Goal: Information Seeking & Learning: Find specific page/section

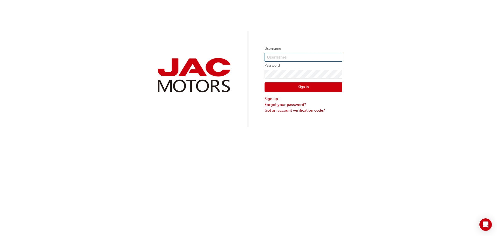
type input "gm549"
click at [310, 89] on button "Sign In" at bounding box center [304, 87] width 78 height 10
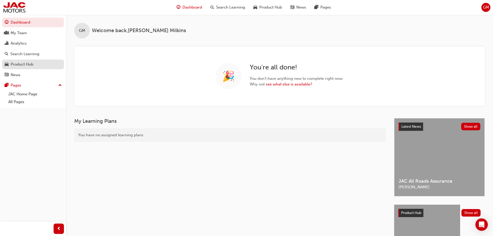
click at [22, 63] on div "Product Hub" at bounding box center [22, 64] width 23 height 6
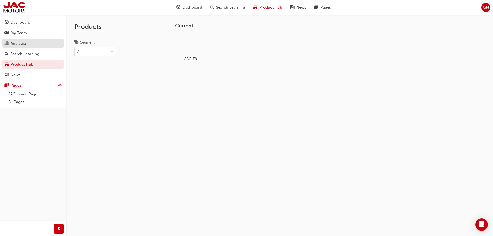
click at [16, 42] on div "Analytics" at bounding box center [19, 43] width 16 height 6
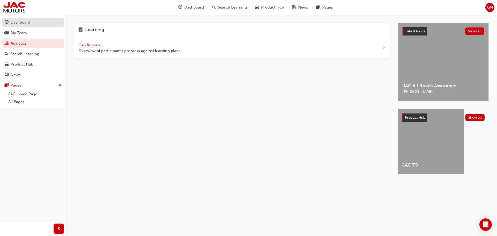
click at [19, 22] on div "Dashboard" at bounding box center [21, 22] width 20 height 6
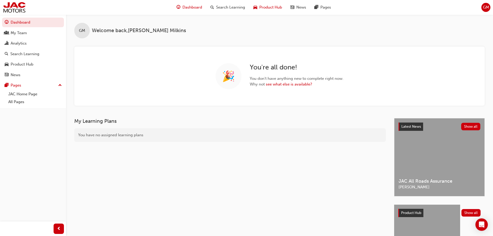
click at [272, 7] on span "Product Hub" at bounding box center [271, 7] width 23 height 6
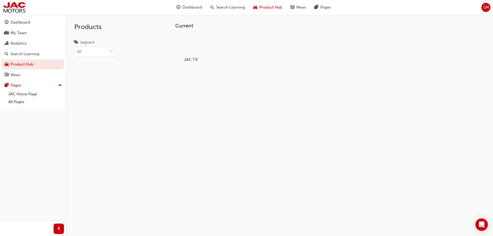
click at [199, 47] on div at bounding box center [190, 44] width 29 height 21
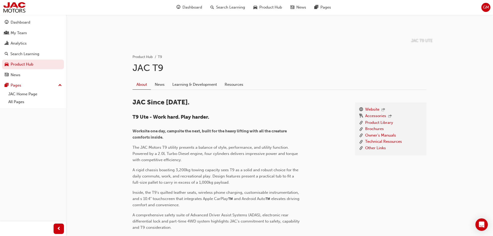
scroll to position [78, 0]
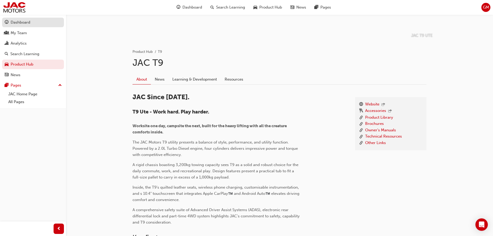
click at [20, 23] on div "Dashboard" at bounding box center [21, 22] width 20 height 6
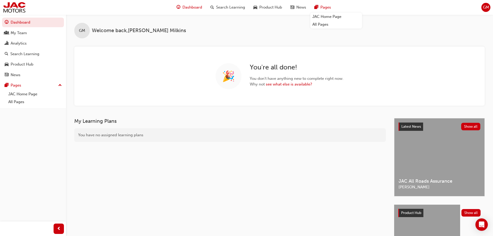
click at [321, 7] on span "Pages" at bounding box center [326, 7] width 11 height 6
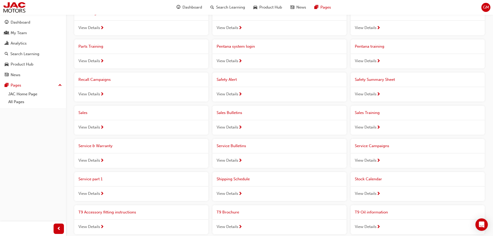
scroll to position [233, 0]
click at [370, 92] on span "View Details" at bounding box center [366, 95] width 22 height 6
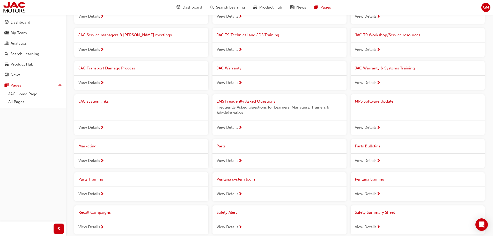
scroll to position [104, 0]
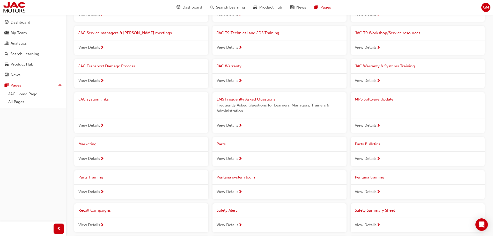
click at [224, 159] on span "View Details" at bounding box center [228, 159] width 22 height 6
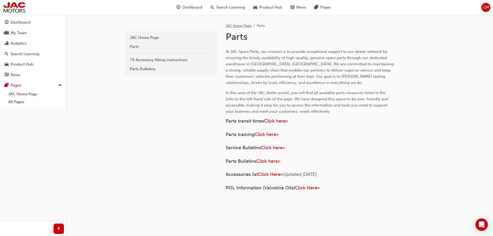
click at [243, 27] on link "JAC Home Page" at bounding box center [239, 26] width 26 height 4
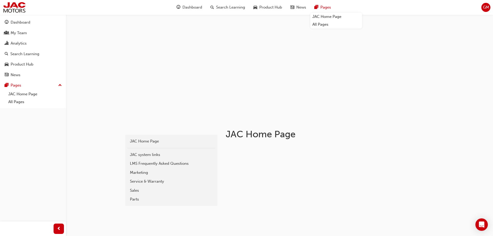
click at [320, 10] on div "Pages" at bounding box center [323, 7] width 25 height 11
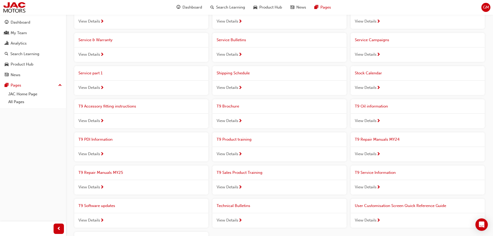
scroll to position [399, 0]
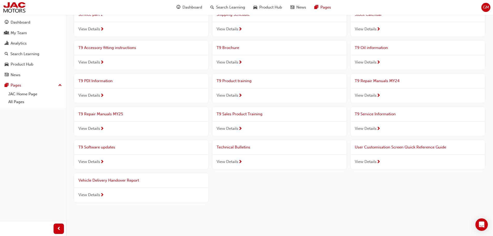
click at [370, 94] on span "View Details" at bounding box center [366, 95] width 22 height 6
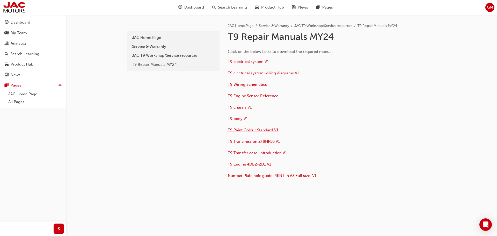
click at [239, 131] on span "T9 Paint Colour Standard V1" at bounding box center [253, 130] width 51 height 5
